Goal: Task Accomplishment & Management: Manage account settings

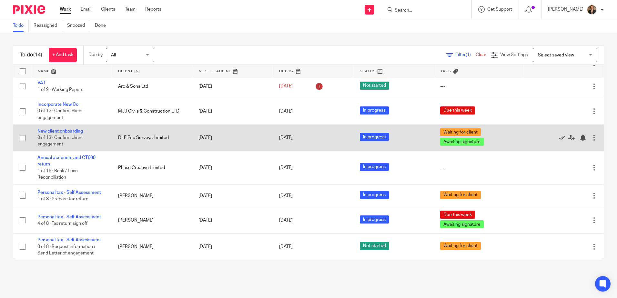
scroll to position [180, 0]
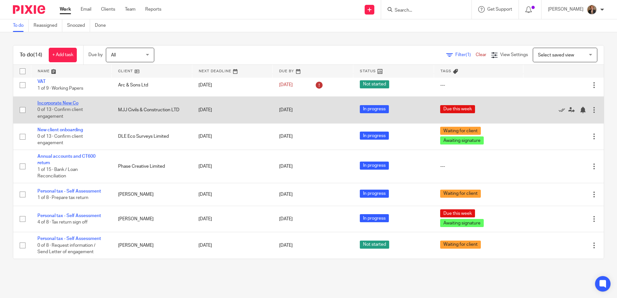
click at [65, 104] on link "Incorporate New Co" at bounding box center [57, 103] width 41 height 5
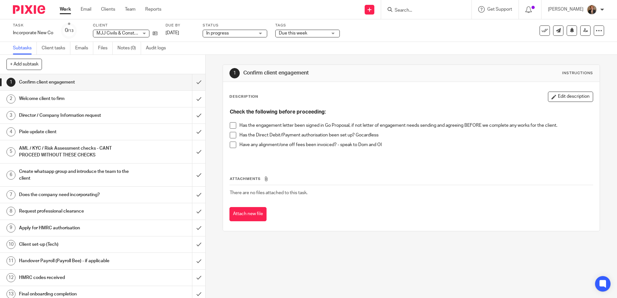
click at [37, 13] on img at bounding box center [29, 9] width 32 height 9
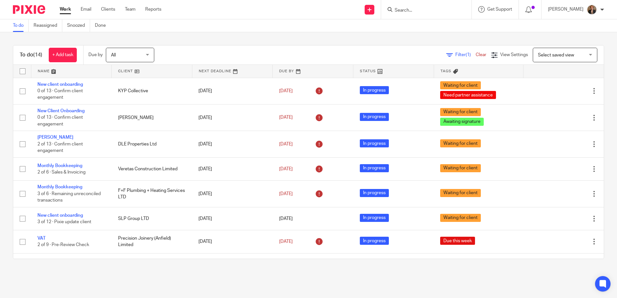
click at [444, 16] on div at bounding box center [426, 9] width 90 height 19
click at [435, 10] on input "Search" at bounding box center [423, 11] width 58 height 6
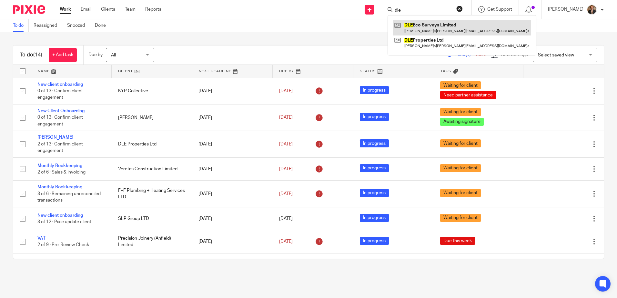
type input "dle"
click at [442, 26] on link at bounding box center [462, 27] width 138 height 15
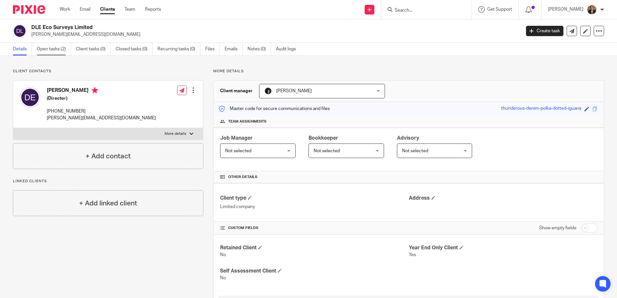
click at [45, 48] on link "Open tasks (2)" at bounding box center [54, 49] width 34 height 13
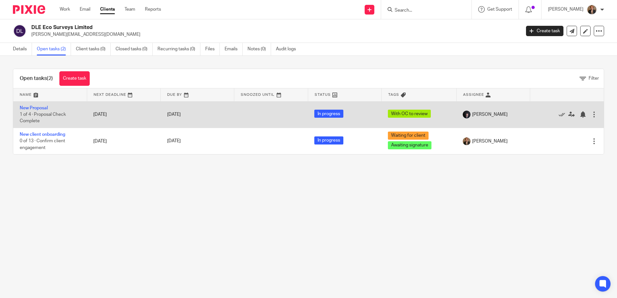
click at [588, 114] on td "Edit task Delete" at bounding box center [567, 114] width 74 height 26
click at [591, 114] on div at bounding box center [594, 114] width 6 height 6
click at [31, 109] on link "New Proposal" at bounding box center [34, 108] width 28 height 5
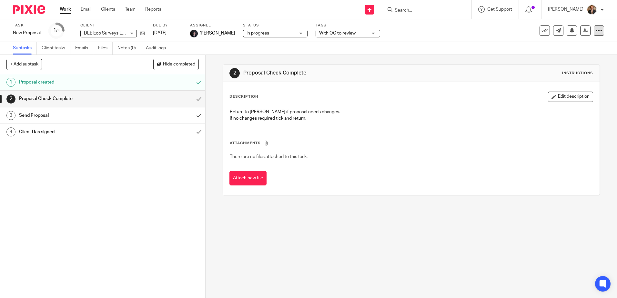
click at [596, 29] on icon at bounding box center [599, 30] width 6 height 6
click at [563, 45] on span "Save as a template" at bounding box center [568, 47] width 38 height 5
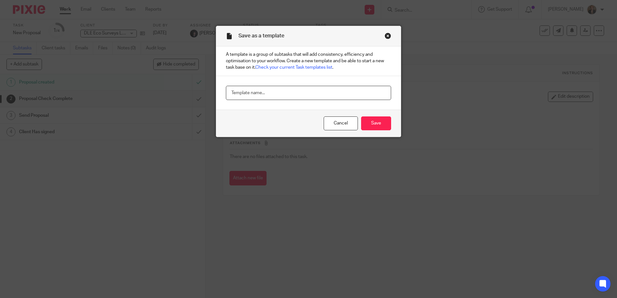
click at [249, 98] on input "text" at bounding box center [308, 93] width 165 height 15
type input "New proposal"
click at [371, 123] on input "Save" at bounding box center [376, 124] width 30 height 14
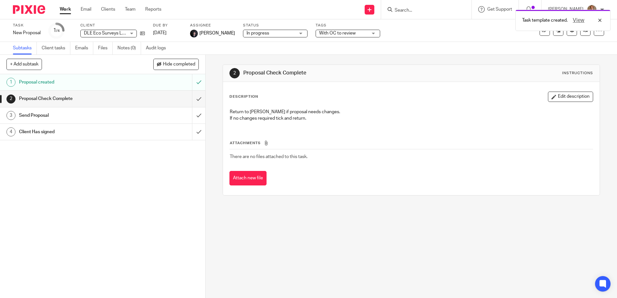
click at [34, 9] on img at bounding box center [29, 9] width 32 height 9
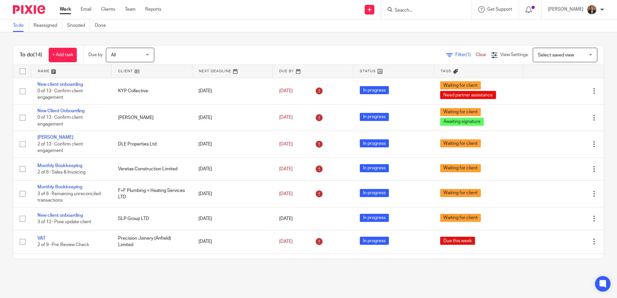
click at [431, 11] on input "Search" at bounding box center [423, 11] width 58 height 6
type input "mjj"
click button "submit" at bounding box center [0, 0] width 0 height 0
click at [434, 22] on link at bounding box center [433, 25] width 80 height 10
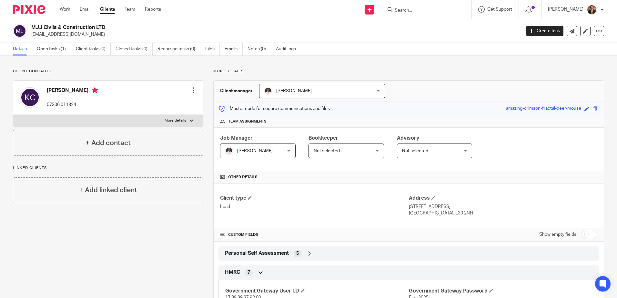
click at [515, 32] on div "MJJ Civils & Construction LTD [EMAIL_ADDRESS][DOMAIN_NAME] Create task Update f…" at bounding box center [308, 31] width 591 height 14
click at [533, 35] on link "Create task" at bounding box center [544, 31] width 37 height 10
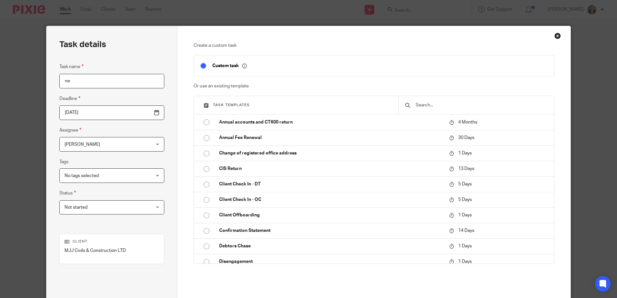
type input "n"
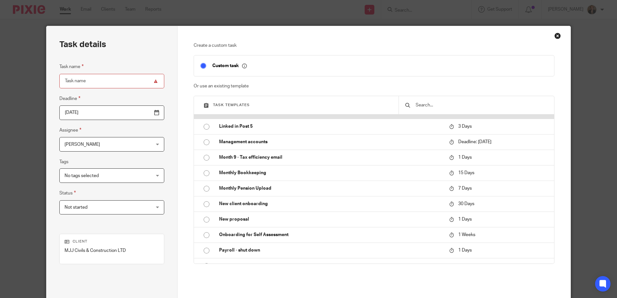
scroll to position [387, 0]
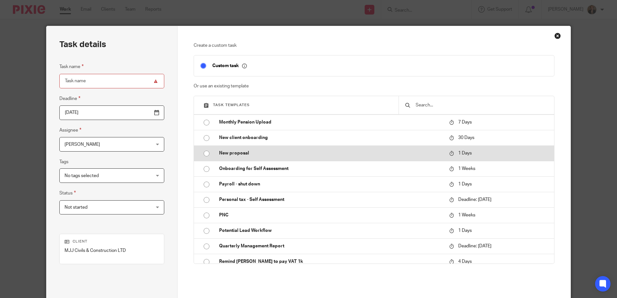
click at [240, 158] on td "New proposal" at bounding box center [329, 153] width 233 height 15
type input "2025-09-24"
type input "New proposal"
checkbox input "false"
radio input "true"
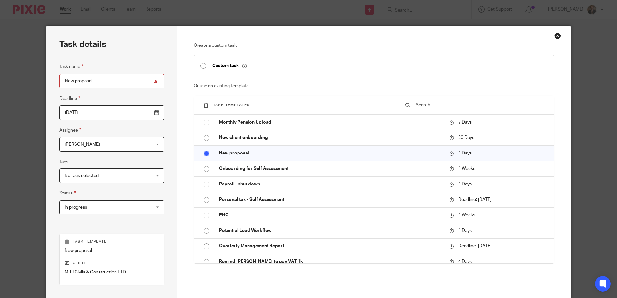
click at [33, 106] on div "Task details Task name New proposal Deadline 2025-09-24 Assignee Erica Smith Er…" at bounding box center [308, 149] width 617 height 298
click at [142, 113] on input "2025-09-24" at bounding box center [111, 113] width 105 height 15
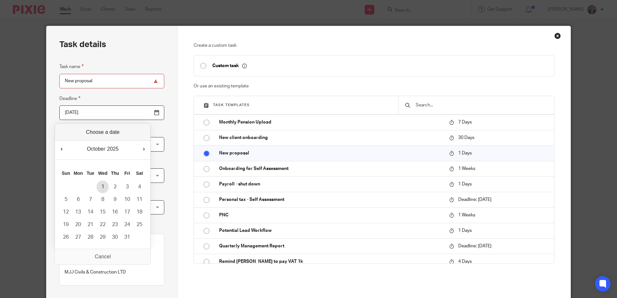
type input "2025-10-01"
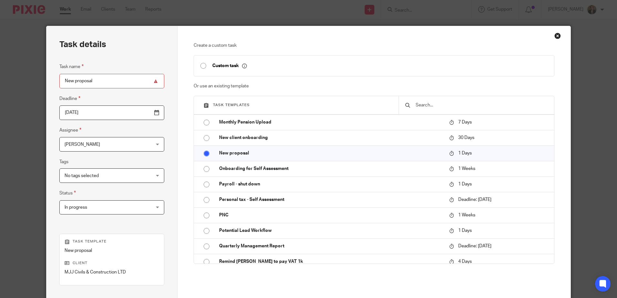
click at [136, 53] on div "Task details Task name New proposal Deadline 2025-10-01 Assignee Erica Smith Er…" at bounding box center [111, 190] width 131 height 329
click at [128, 159] on fieldset "Tags No tags selected All information received Awaiting signature Due this week…" at bounding box center [111, 170] width 105 height 25
click at [131, 173] on span "No tags selected" at bounding box center [104, 176] width 79 height 14
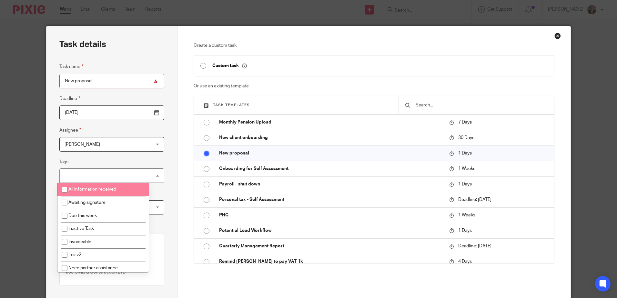
click at [50, 169] on div "Task details Task name New proposal Deadline 2025-10-01 Assignee Erica Smith Er…" at bounding box center [111, 190] width 131 height 329
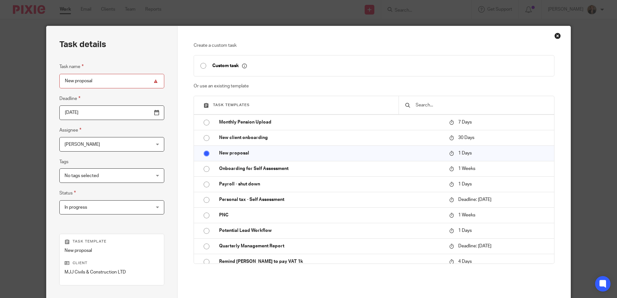
click at [168, 143] on div "Task details Task name New proposal Deadline 2025-10-01 Assignee Erica Smith Er…" at bounding box center [111, 190] width 131 height 329
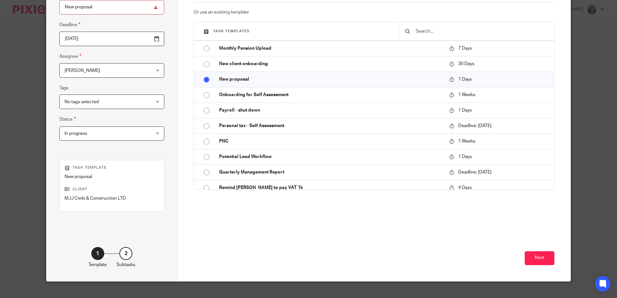
scroll to position [83, 0]
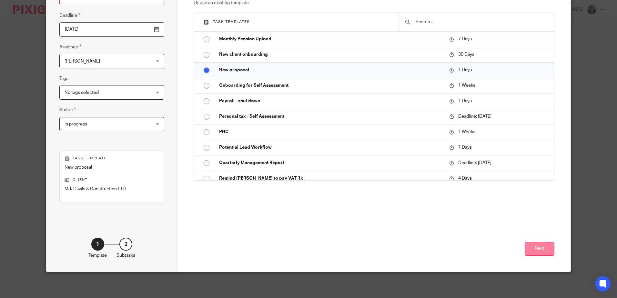
click at [541, 248] on button "Next" at bounding box center [540, 249] width 30 height 14
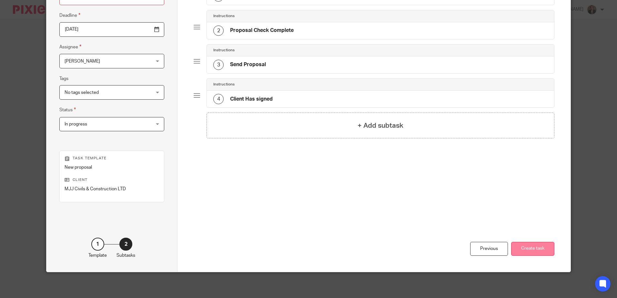
click at [528, 244] on button "Create task" at bounding box center [532, 249] width 43 height 14
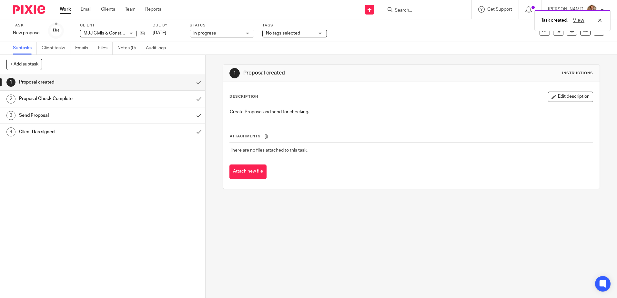
click at [293, 31] on span "No tags selected" at bounding box center [283, 33] width 34 height 5
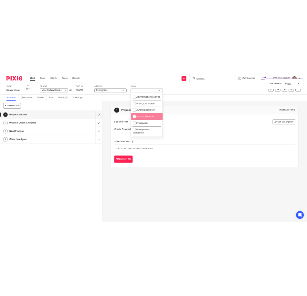
scroll to position [43, 0]
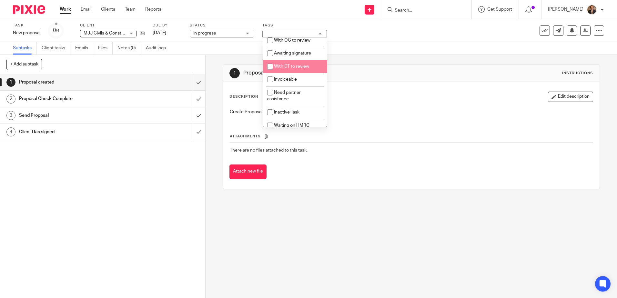
click at [302, 70] on li "With DT to review" at bounding box center [295, 66] width 64 height 13
checkbox input "true"
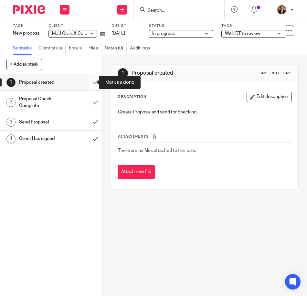
click at [90, 79] on input "submit" at bounding box center [51, 82] width 102 height 16
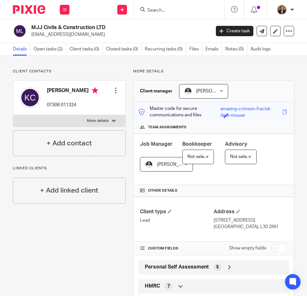
click at [106, 122] on p "More details" at bounding box center [98, 120] width 22 height 5
click at [13, 115] on input "More details" at bounding box center [13, 115] width 0 height 0
checkbox input "true"
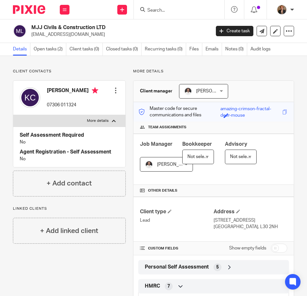
drag, startPoint x: 106, startPoint y: 27, endPoint x: 32, endPoint y: 27, distance: 74.6
click at [32, 27] on h2 "MJJ Civils & Construction LTD" at bounding box center [101, 27] width 140 height 7
copy h2 "MJJ Civils & Construction LTD"
click at [110, 32] on p "kevinclarkson@elixircivils.co.uk" at bounding box center [118, 34] width 175 height 6
drag, startPoint x: 97, startPoint y: 33, endPoint x: 30, endPoint y: 39, distance: 67.8
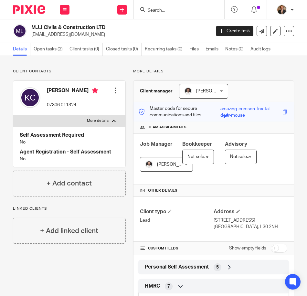
click at [30, 39] on div "MJJ Civils & Construction LTD kevinclarkson@elixircivils.co.uk Create task Upda…" at bounding box center [153, 31] width 307 height 24
copy p "kevinclarkson@elixircivils.co.uk"
drag, startPoint x: 45, startPoint y: 106, endPoint x: 76, endPoint y: 113, distance: 32.7
click at [76, 113] on div "Kevin Clarkson 07306 011324 Edit contact Create client from contact Export data…" at bounding box center [69, 98] width 112 height 34
copy p "07306 011324"
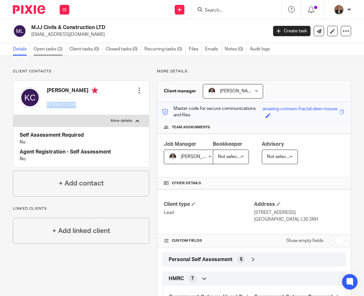
click at [41, 53] on link "Open tasks (2)" at bounding box center [50, 49] width 33 height 13
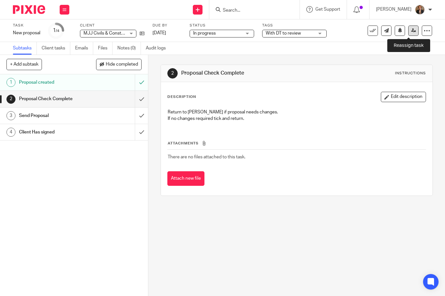
click at [306, 31] on icon at bounding box center [413, 30] width 5 height 5
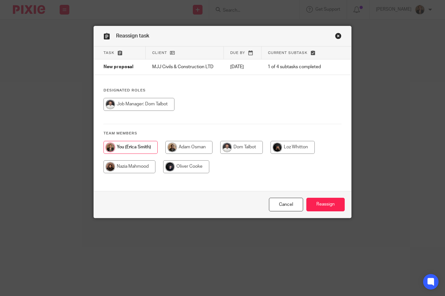
click at [157, 102] on input "radio" at bounding box center [139, 104] width 71 height 13
radio input "true"
click at [313, 210] on input "Reassign" at bounding box center [326, 205] width 38 height 14
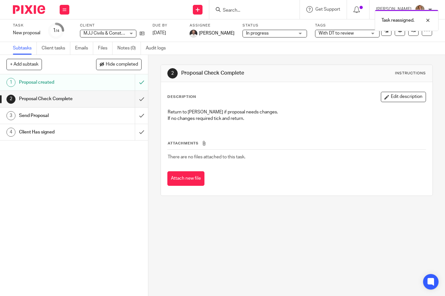
click at [33, 10] on img at bounding box center [29, 9] width 32 height 9
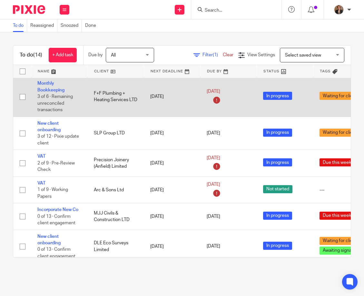
scroll to position [151, 0]
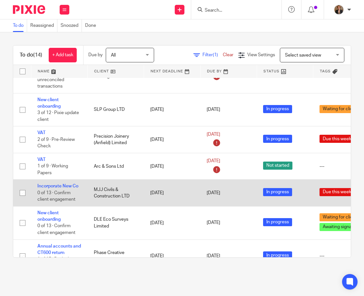
click at [66, 189] on td "Incorporate New Co 0 of 13 · Confirm client engagement" at bounding box center [59, 192] width 56 height 26
click at [74, 187] on link "Incorporate New Co" at bounding box center [57, 186] width 41 height 5
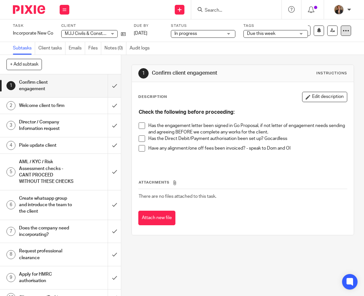
click at [343, 33] on icon at bounding box center [346, 30] width 6 height 6
click at [310, 82] on span "Delete" at bounding box center [307, 84] width 14 height 5
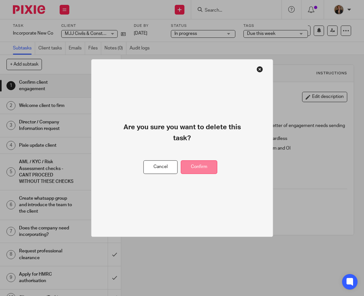
click at [205, 165] on button "Confirm" at bounding box center [199, 167] width 36 height 14
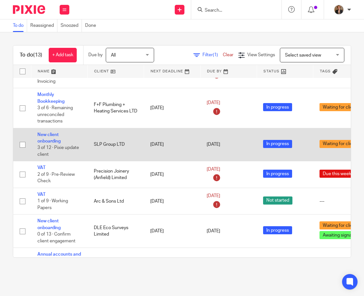
scroll to position [129, 0]
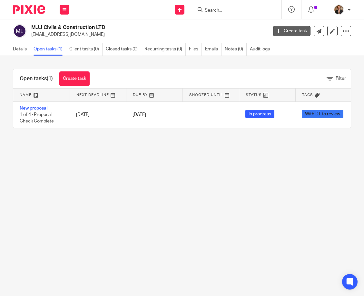
click at [284, 35] on link "Create task" at bounding box center [291, 31] width 37 height 10
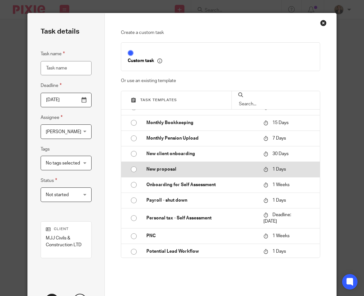
scroll to position [366, 0]
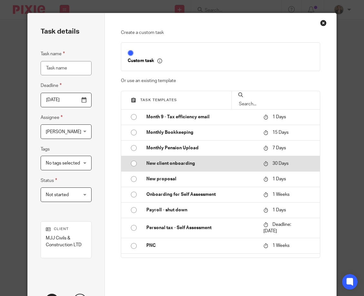
click at [189, 162] on p "New client onboarding" at bounding box center [202, 163] width 111 height 6
type input "[DATE]"
type input "New client onboarding"
checkbox input "false"
radio input "true"
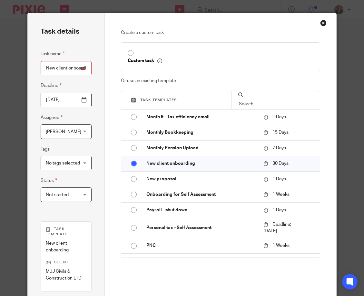
click at [75, 161] on span "No tags selected" at bounding box center [63, 163] width 34 height 5
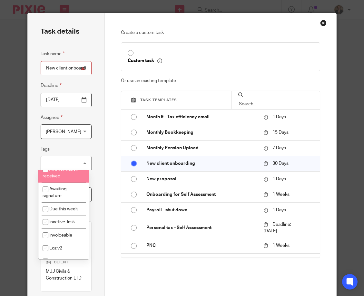
scroll to position [0, 0]
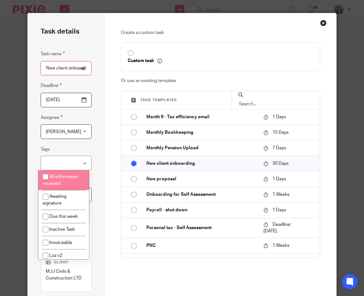
click at [73, 138] on span "[PERSON_NAME]" at bounding box center [64, 132] width 36 height 14
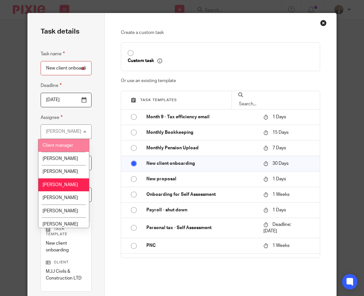
click at [17, 142] on div "Task details Task name New client onboarding Deadline [DATE] Assignee [PERSON_N…" at bounding box center [182, 148] width 364 height 296
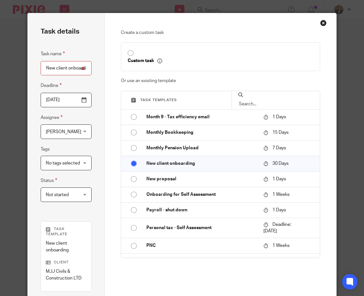
click at [69, 188] on span "Not started" at bounding box center [64, 195] width 36 height 14
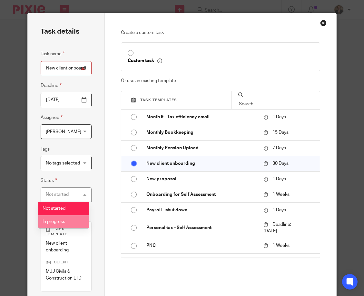
click at [66, 217] on li "In progress" at bounding box center [63, 221] width 50 height 13
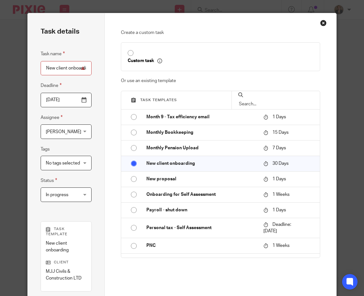
click at [32, 165] on div "Task details Task name New client onboarding Deadline [DATE] Assignee [PERSON_N…" at bounding box center [66, 186] width 77 height 347
click at [63, 163] on span "No tags selected" at bounding box center [63, 163] width 34 height 5
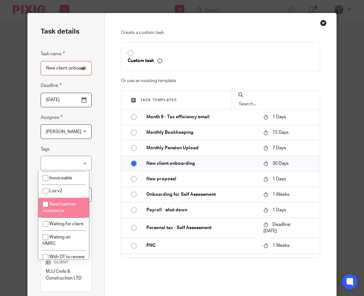
scroll to position [102, 0]
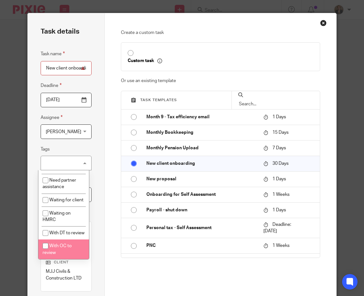
click at [56, 242] on li "With OC to review" at bounding box center [63, 249] width 50 height 20
checkbox input "true"
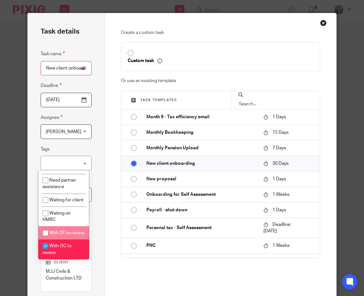
click at [63, 230] on li "With DT to review" at bounding box center [63, 232] width 50 height 13
checkbox input "true"
click at [60, 251] on li "With OC to review" at bounding box center [63, 249] width 50 height 20
checkbox input "false"
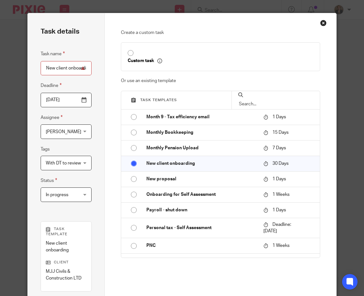
click at [14, 235] on div "Task details Task name New client onboarding Deadline [DATE] Assignee [PERSON_N…" at bounding box center [182, 148] width 364 height 296
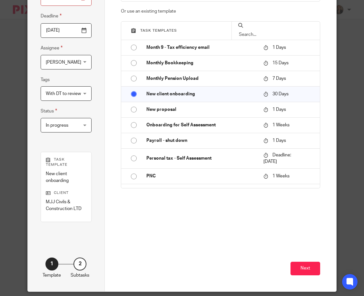
scroll to position [78, 0]
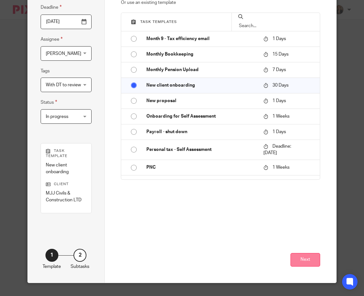
click at [299, 264] on button "Next" at bounding box center [306, 260] width 30 height 14
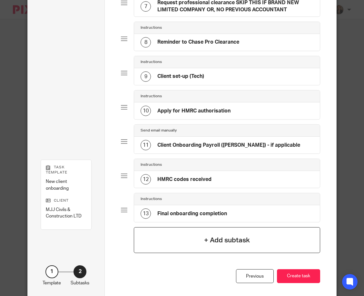
scroll to position [291, 0]
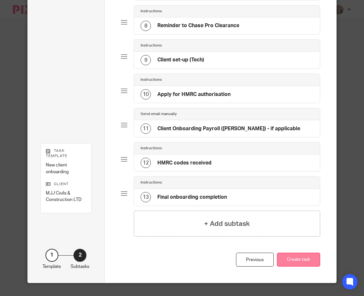
click at [302, 260] on button "Create task" at bounding box center [298, 259] width 43 height 14
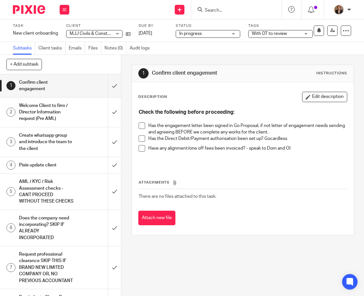
click at [33, 13] on img at bounding box center [29, 9] width 32 height 9
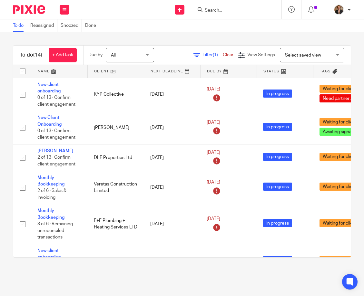
click at [46, 76] on link at bounding box center [59, 71] width 56 height 13
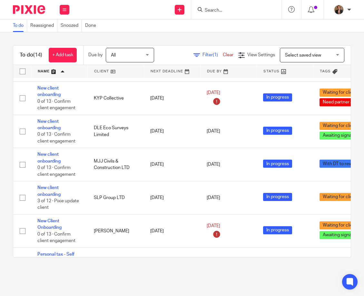
scroll to position [129, 104]
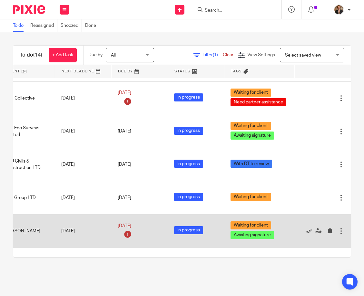
click at [127, 238] on div "[DATE]" at bounding box center [140, 230] width 44 height 17
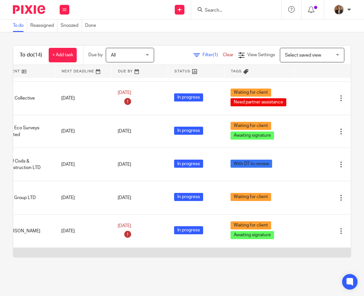
drag, startPoint x: 142, startPoint y: 251, endPoint x: 80, endPoint y: 251, distance: 61.3
click at [81, 251] on tr "Personal tax - Self Assessment 1 of 8 · Prepare tax return [PERSON_NAME] [DATE]…" at bounding box center [137, 263] width 427 height 33
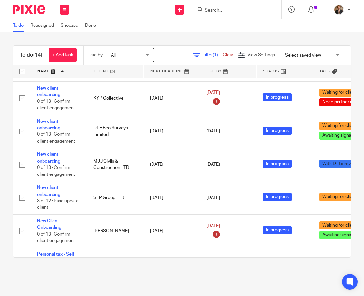
scroll to position [129, 0]
click at [25, 13] on img at bounding box center [29, 9] width 32 height 9
